Goal: Information Seeking & Learning: Understand process/instructions

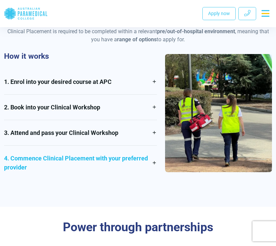
scroll to position [411, 0]
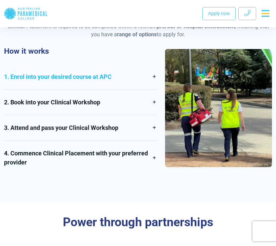
click at [106, 81] on link "1. Enrol into your desired course at APC" at bounding box center [80, 76] width 153 height 25
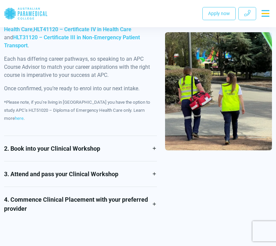
scroll to position [492, 0]
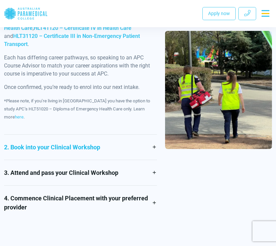
click at [92, 136] on link "2. Book into your Clinical Workshop" at bounding box center [80, 147] width 153 height 25
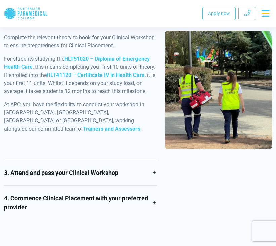
scroll to position [474, 0]
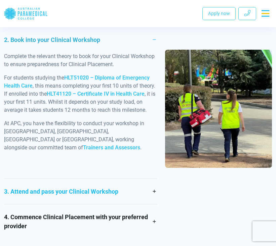
click at [92, 181] on link "3. Attend and pass your Clinical Workshop" at bounding box center [80, 191] width 153 height 25
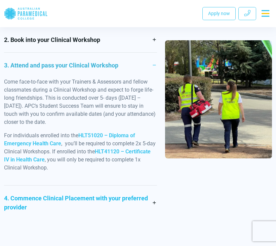
click at [94, 195] on link "4. Commence Clinical Placement with your preferred provider" at bounding box center [80, 203] width 153 height 34
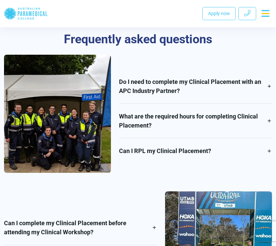
scroll to position [1057, 0]
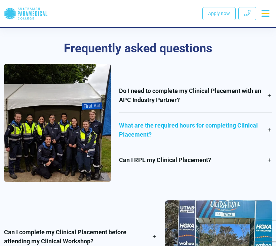
click at [168, 137] on link "What are the required hours for completing Clinical Placement?" at bounding box center [195, 130] width 153 height 34
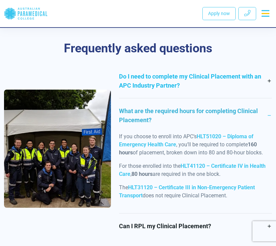
click at [168, 86] on link "Do I need to complete my Clinical Placement with an APC Industry Partner?" at bounding box center [195, 81] width 153 height 34
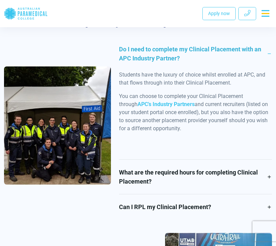
scroll to position [1095, 0]
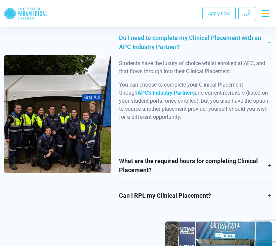
click at [163, 94] on span "APC’s Industry Partners" at bounding box center [165, 93] width 57 height 6
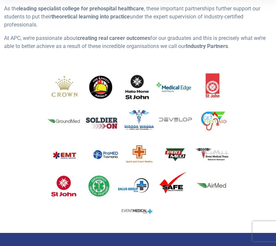
scroll to position [180, 0]
